Goal: Task Accomplishment & Management: Manage account settings

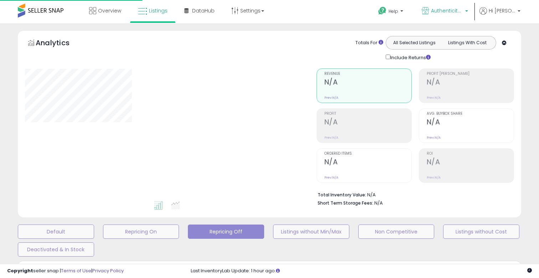
click at [457, 12] on span "Authenticity Verified" at bounding box center [447, 10] width 32 height 7
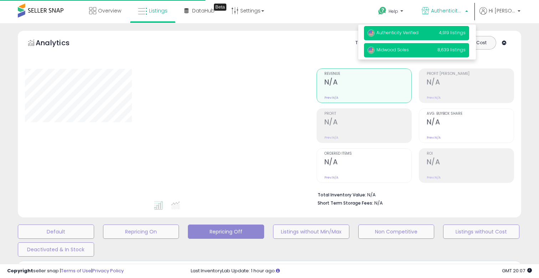
click at [452, 47] on span "8,639 listings" at bounding box center [451, 50] width 28 height 6
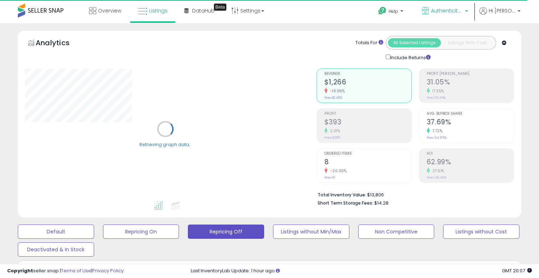
click at [460, 18] on link "Authenticity Verified" at bounding box center [444, 11] width 57 height 23
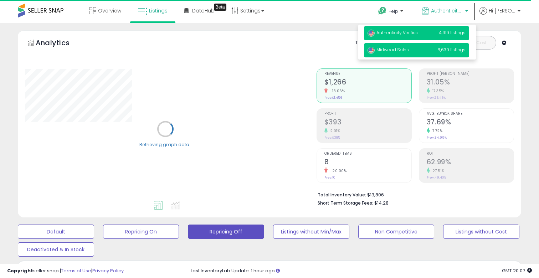
click at [453, 48] on span "8,639 listings" at bounding box center [451, 50] width 28 height 6
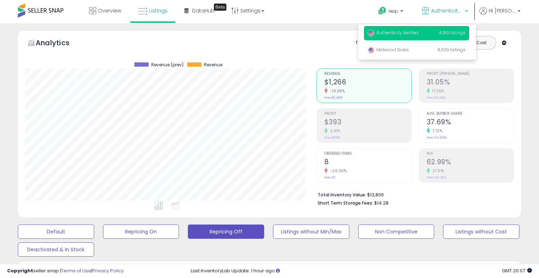
scroll to position [146, 291]
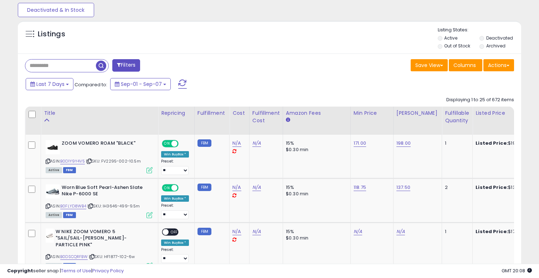
scroll to position [146, 291]
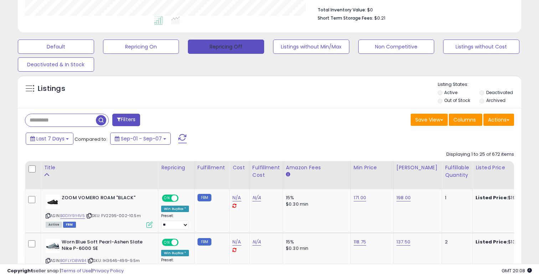
click at [235, 46] on button "Repricing Off" at bounding box center [226, 47] width 76 height 14
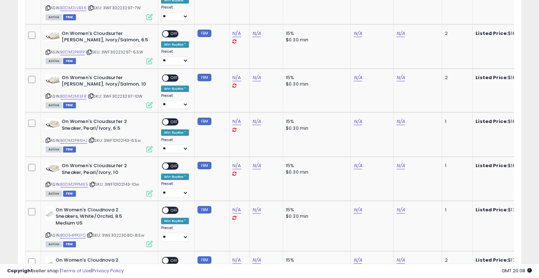
scroll to position [1273, 0]
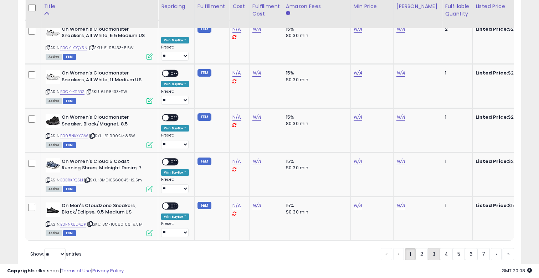
click at [436, 248] on link "3" at bounding box center [434, 254] width 12 height 12
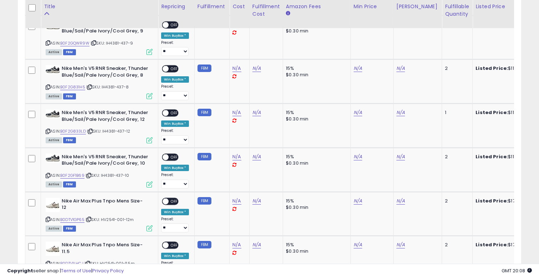
scroll to position [1386, 0]
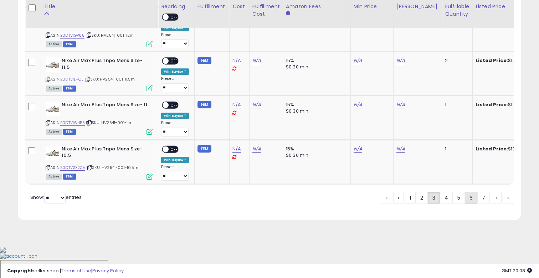
click at [471, 204] on link "6" at bounding box center [471, 198] width 12 height 12
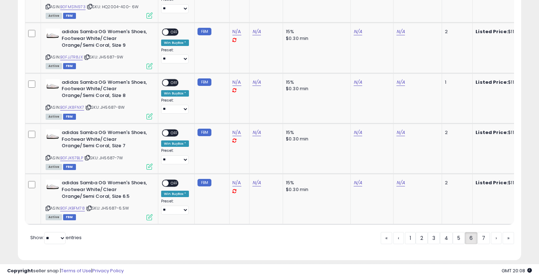
scroll to position [1363, 0]
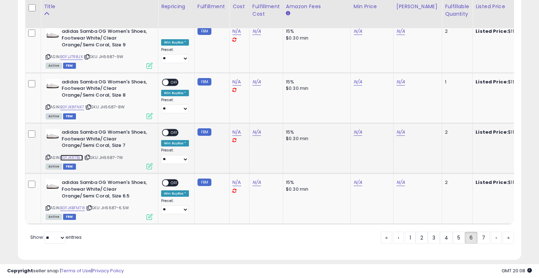
click at [75, 155] on link "B0FJK67BLP" at bounding box center [71, 158] width 23 height 6
